Goal: Information Seeking & Learning: Learn about a topic

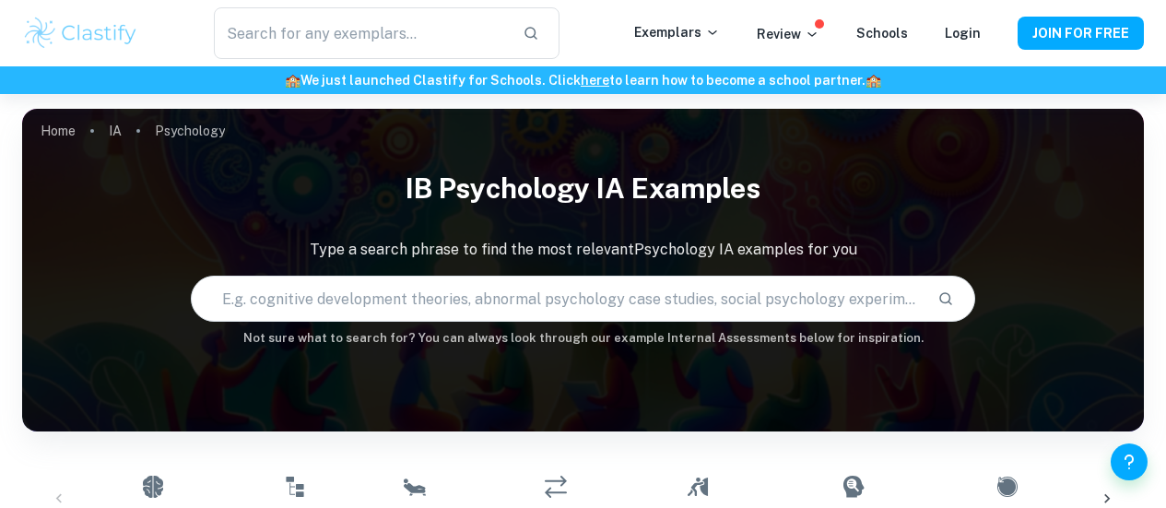
scroll to position [536, 0]
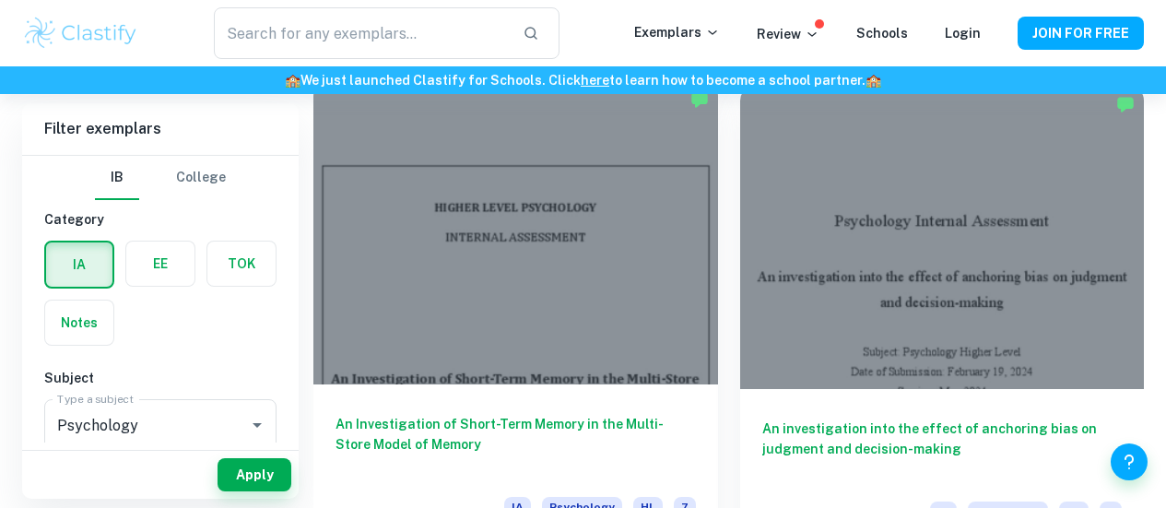
click at [481, 248] on div at bounding box center [515, 232] width 405 height 303
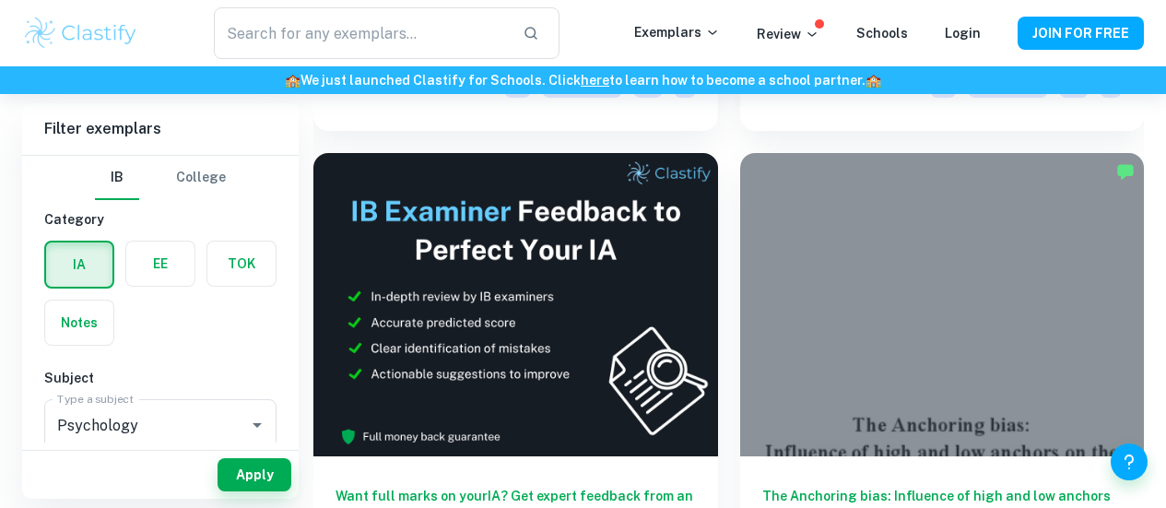
scroll to position [955, 0]
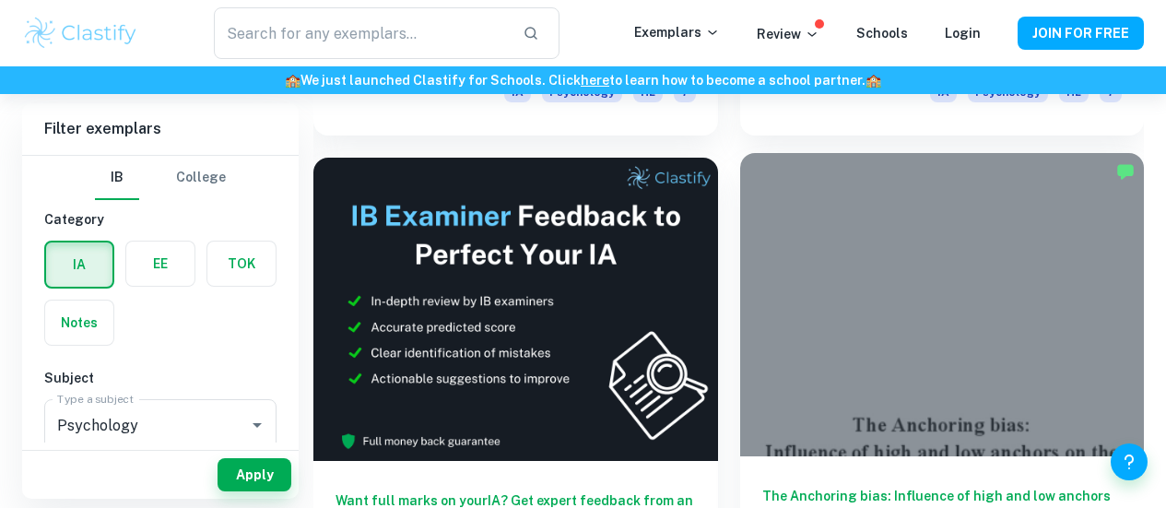
click at [740, 194] on div at bounding box center [942, 304] width 405 height 303
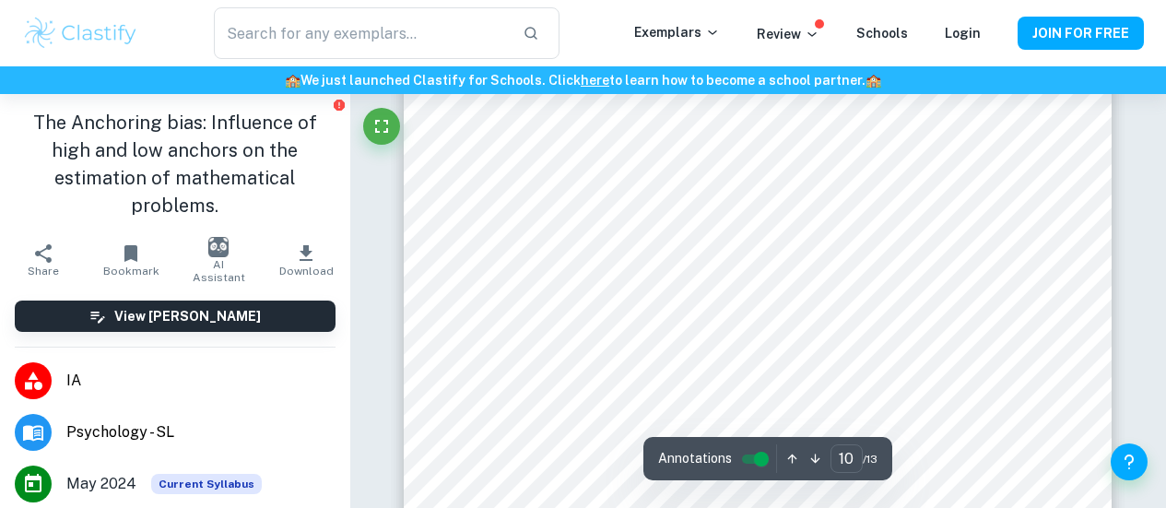
scroll to position [9564, 0]
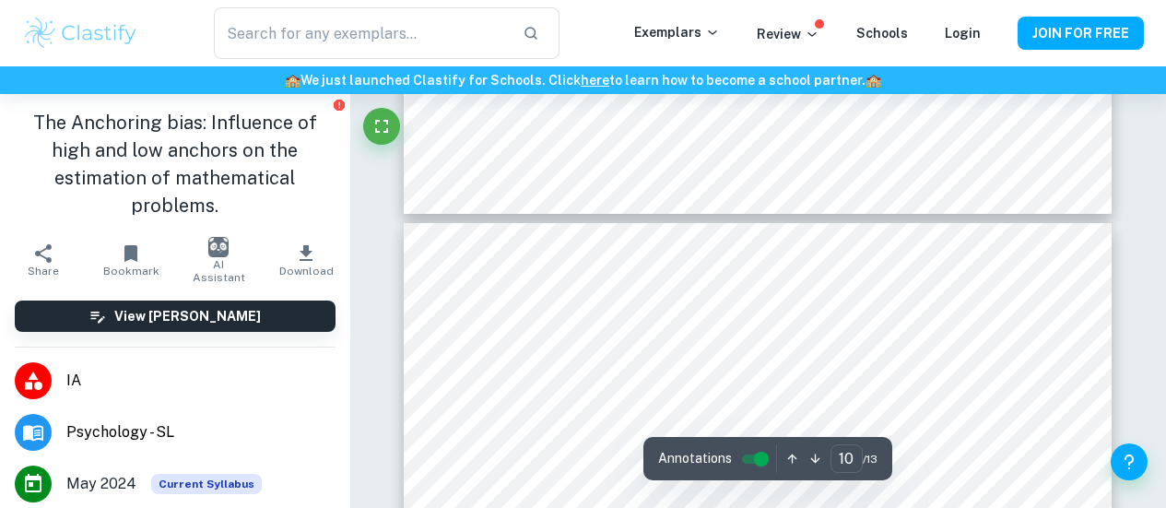
type input "11"
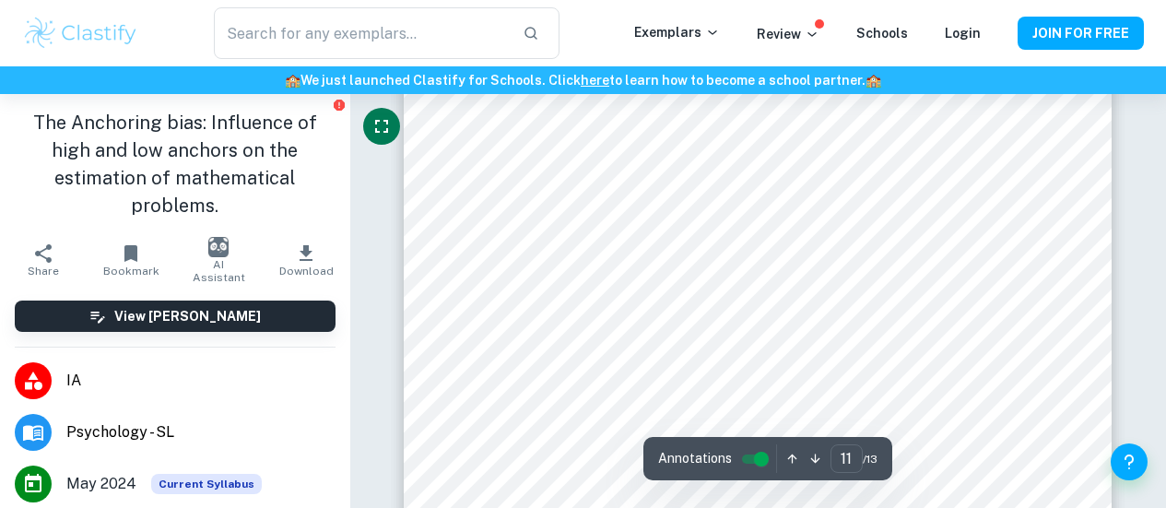
scroll to position [10996, 0]
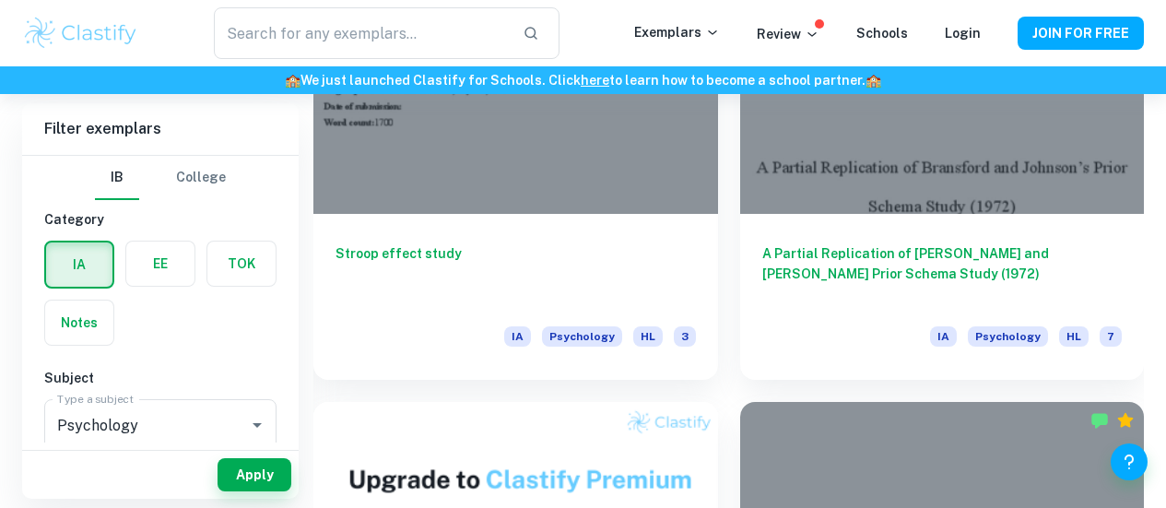
scroll to position [1697, 0]
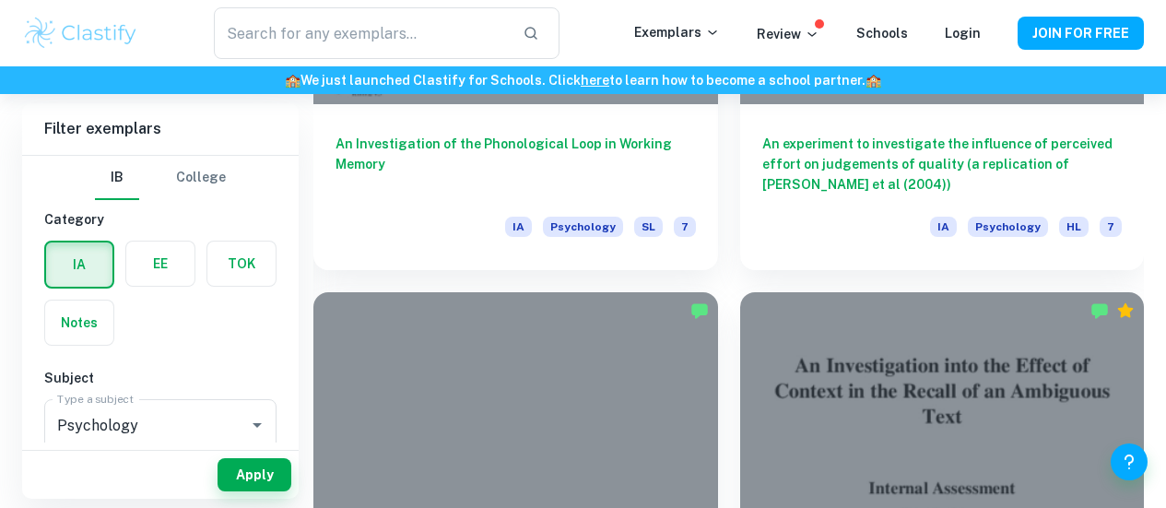
scroll to position [3275, 0]
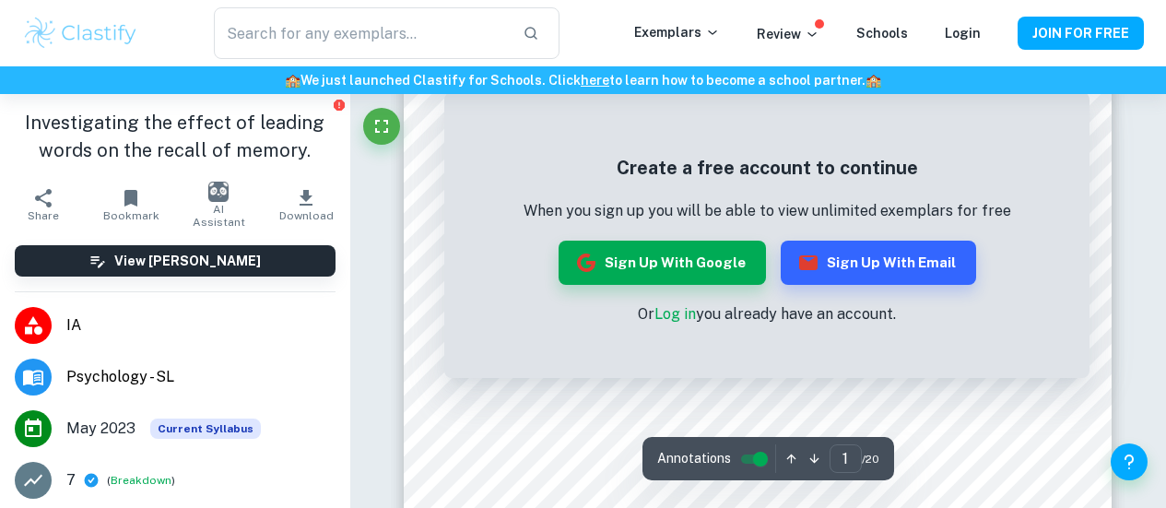
scroll to position [419, 0]
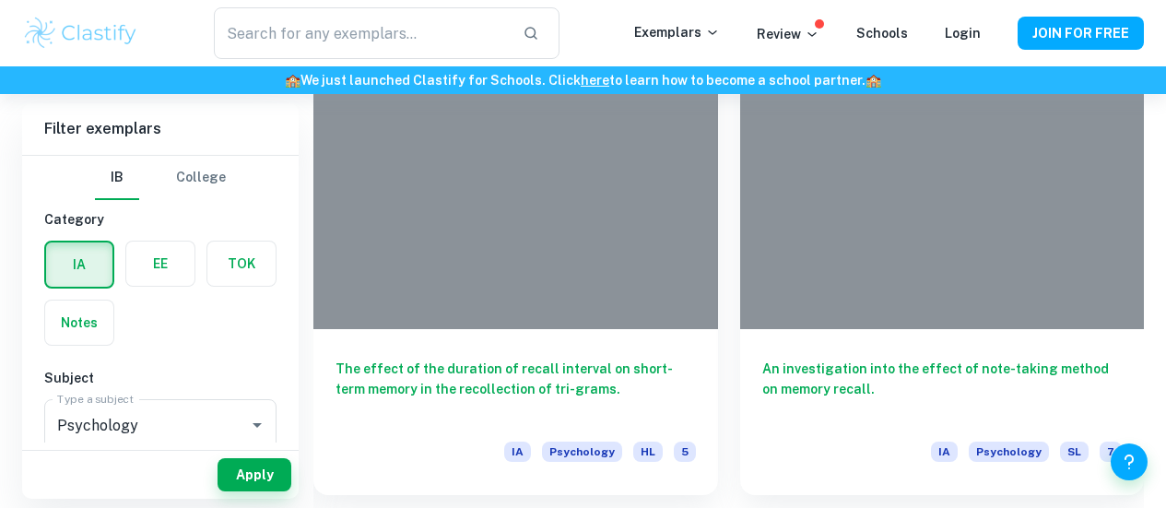
scroll to position [4035, 0]
